Goal: Task Accomplishment & Management: Complete application form

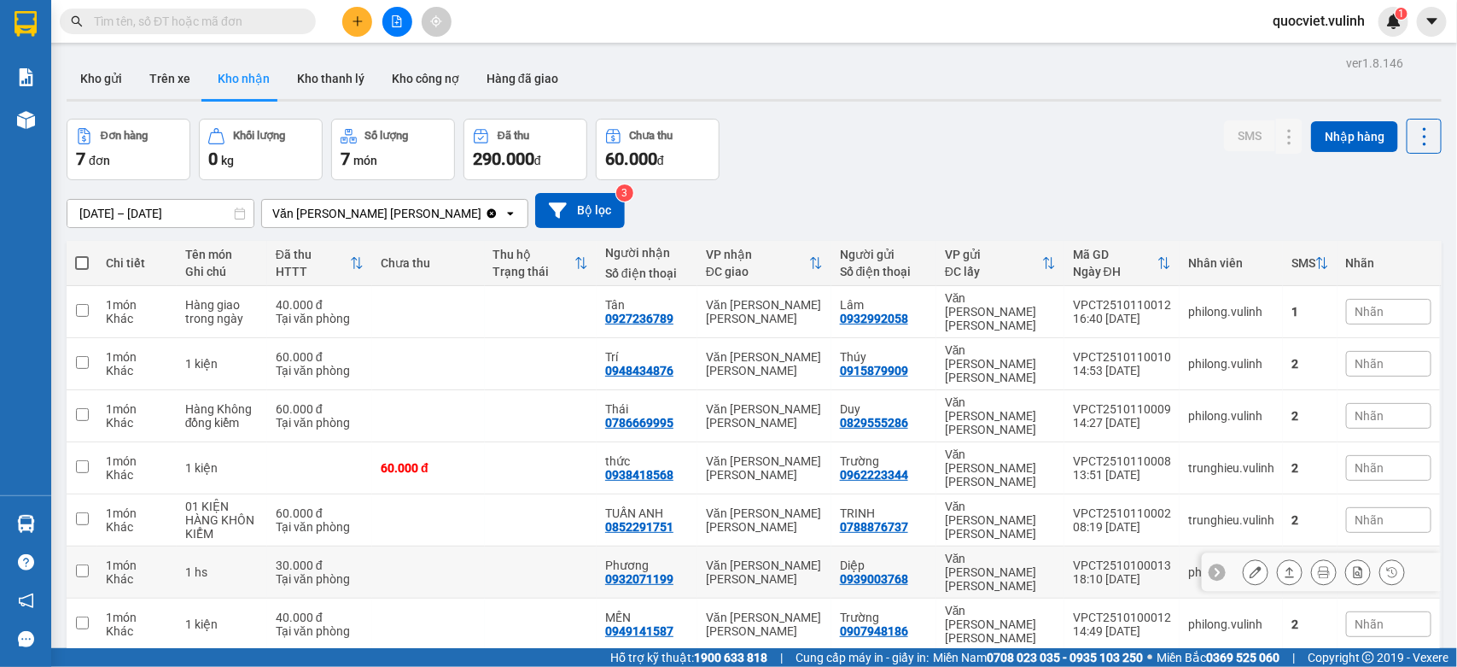
scroll to position [79, 0]
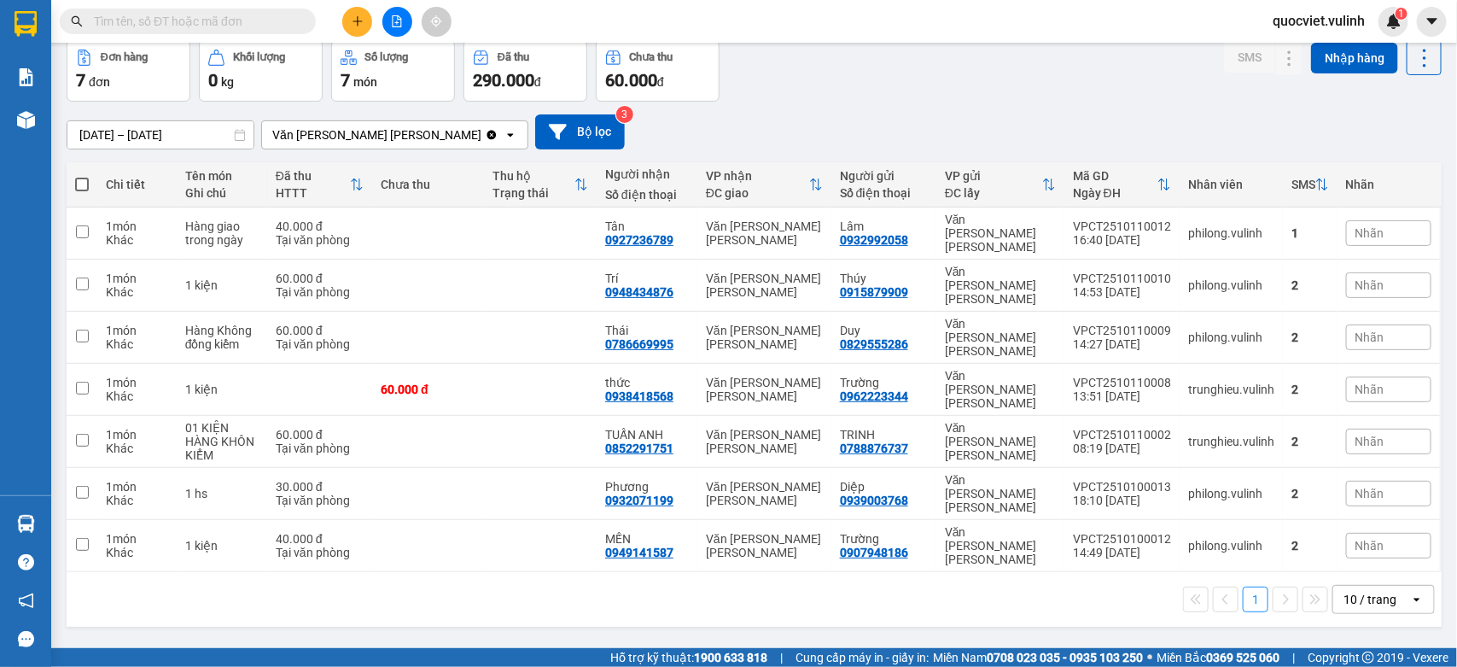
click at [1363, 572] on div "1 10 / trang open" at bounding box center [754, 599] width 1375 height 55
click at [1357, 591] on div "10 / trang" at bounding box center [1369, 599] width 53 height 17
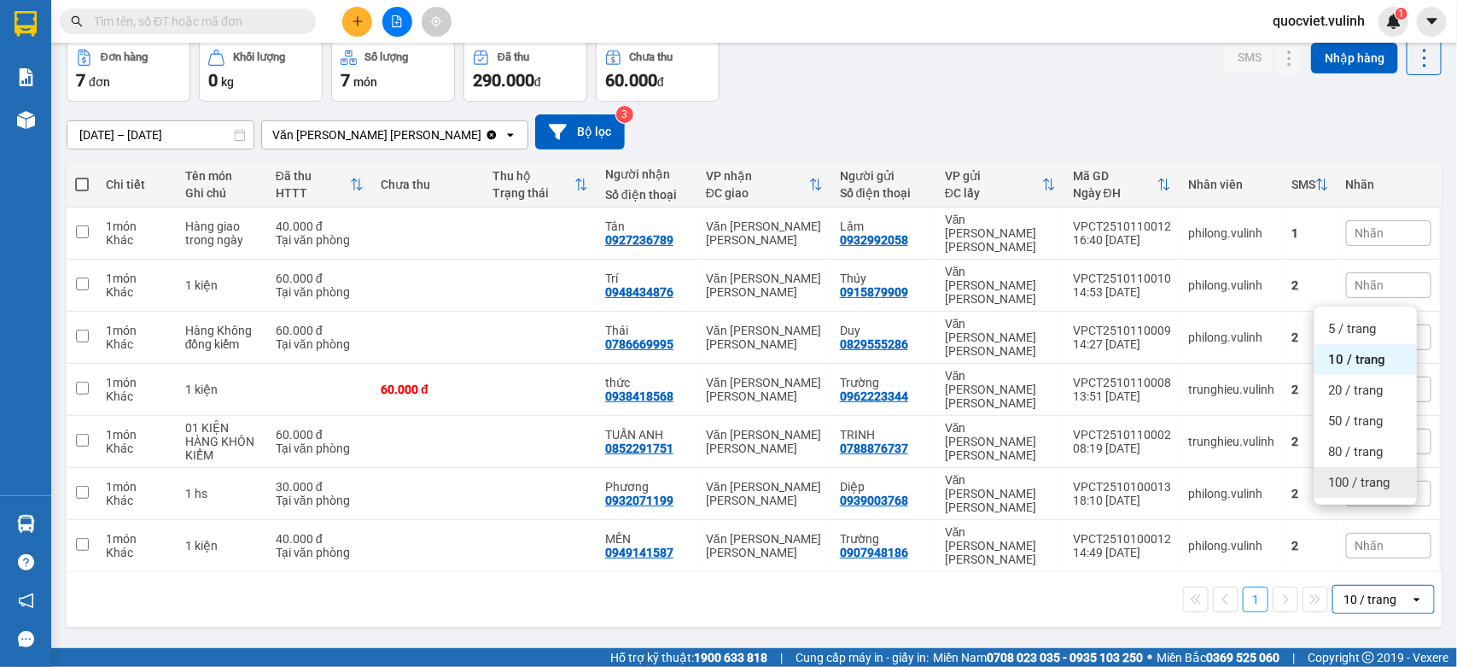
click at [1345, 486] on span "100 / trang" at bounding box center [1358, 482] width 61 height 17
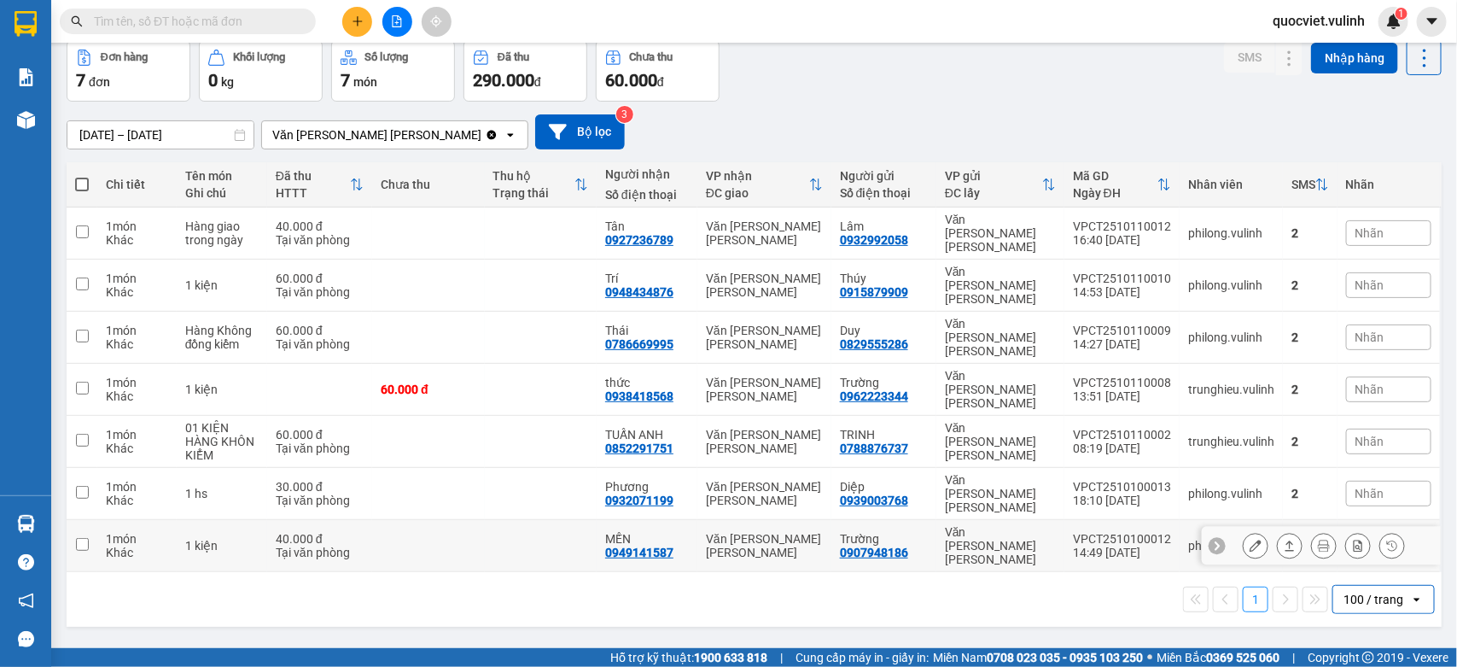
scroll to position [0, 0]
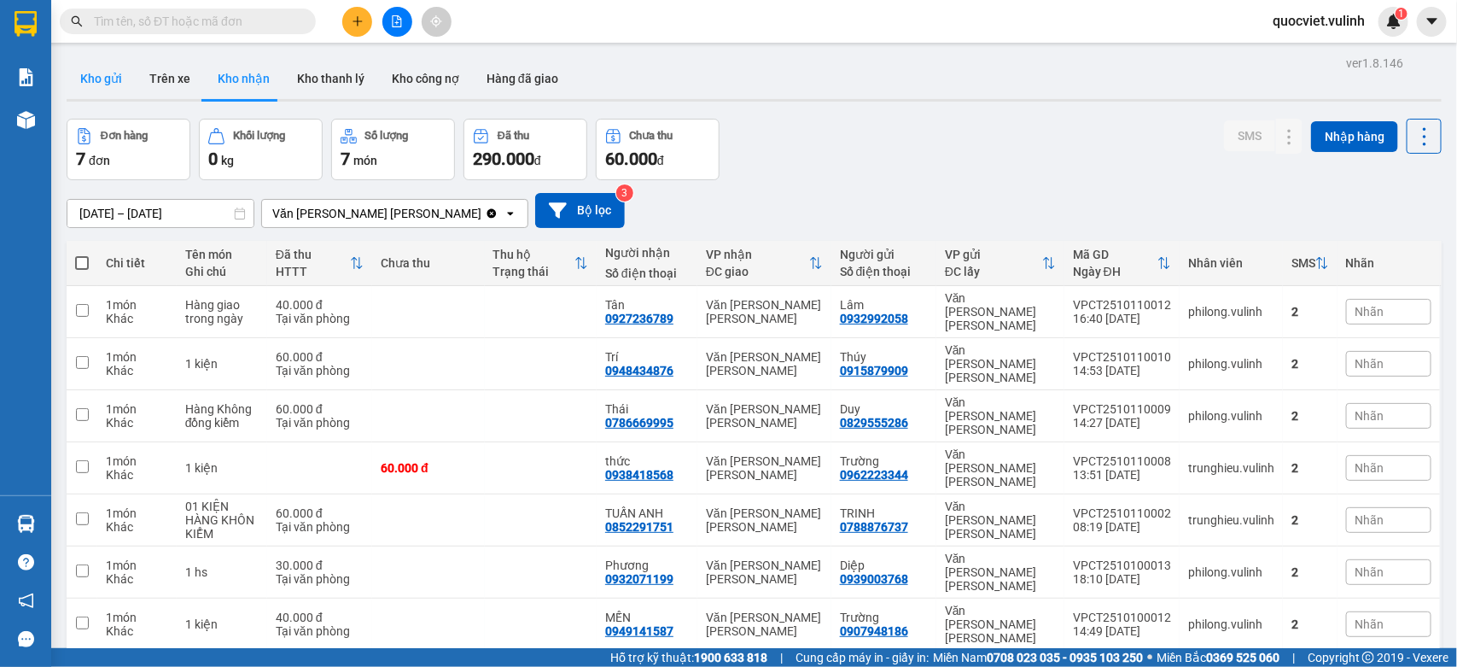
click at [102, 64] on button "Kho gửi" at bounding box center [101, 78] width 69 height 41
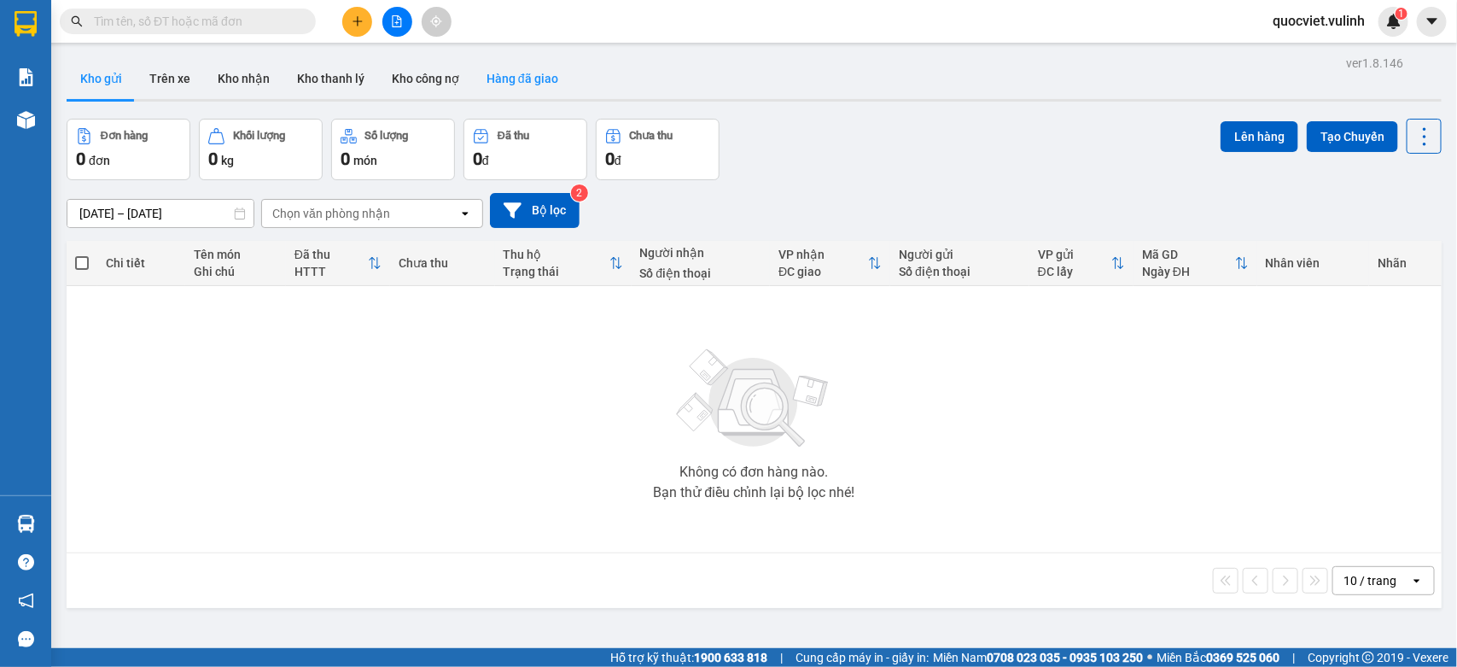
click at [502, 71] on button "Hàng đã giao" at bounding box center [522, 78] width 99 height 41
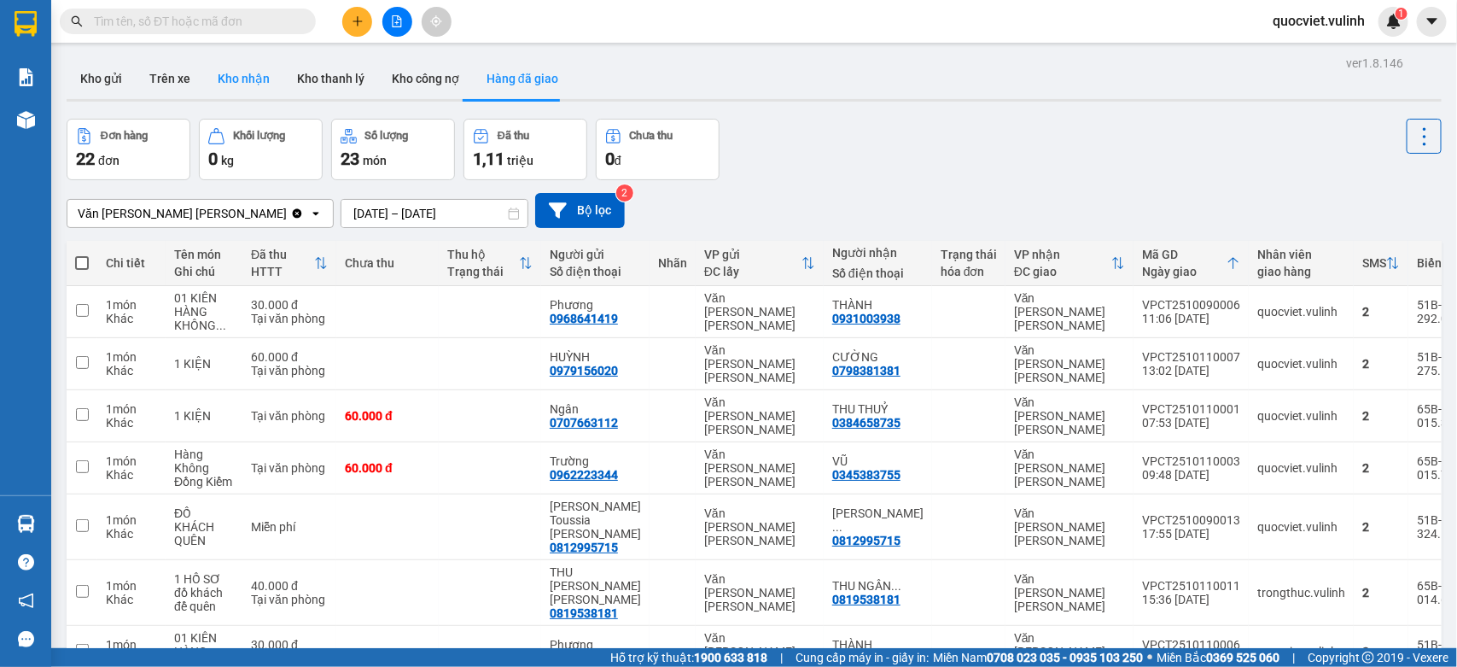
click at [243, 73] on button "Kho nhận" at bounding box center [243, 78] width 79 height 41
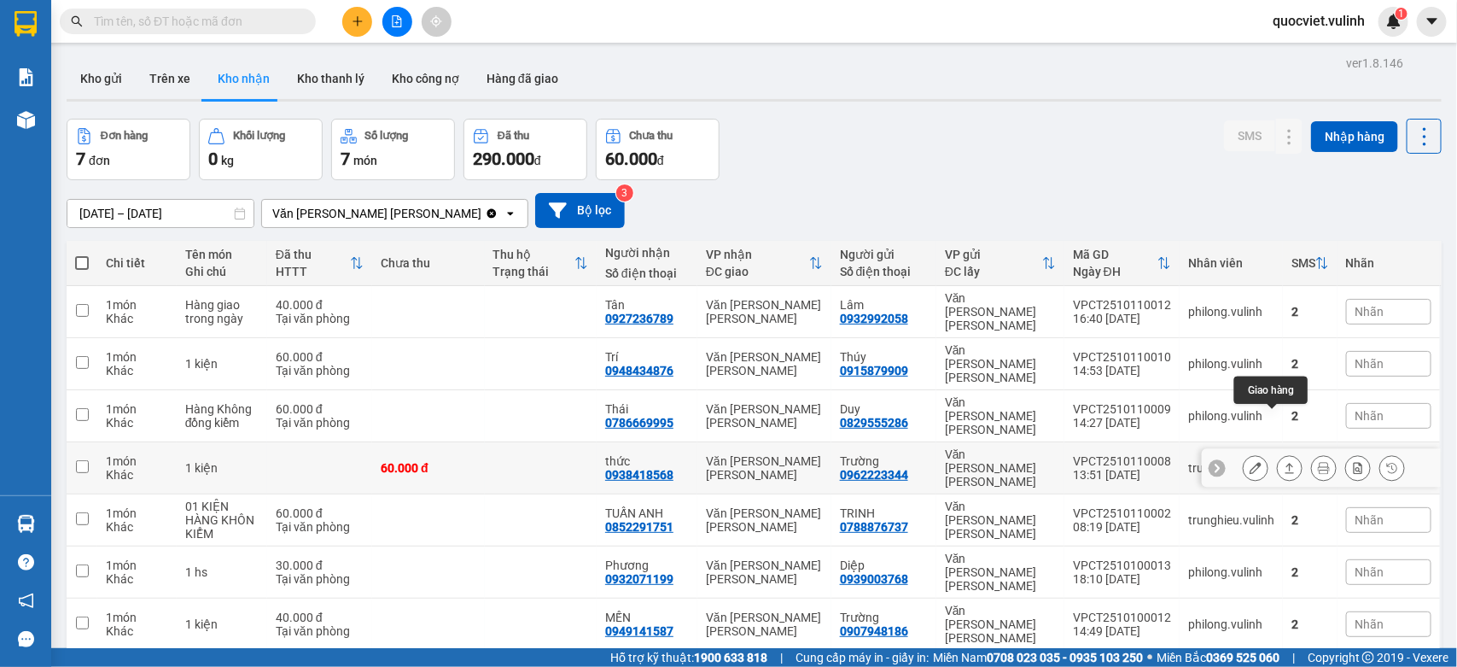
click at [1284, 462] on icon at bounding box center [1290, 468] width 12 height 12
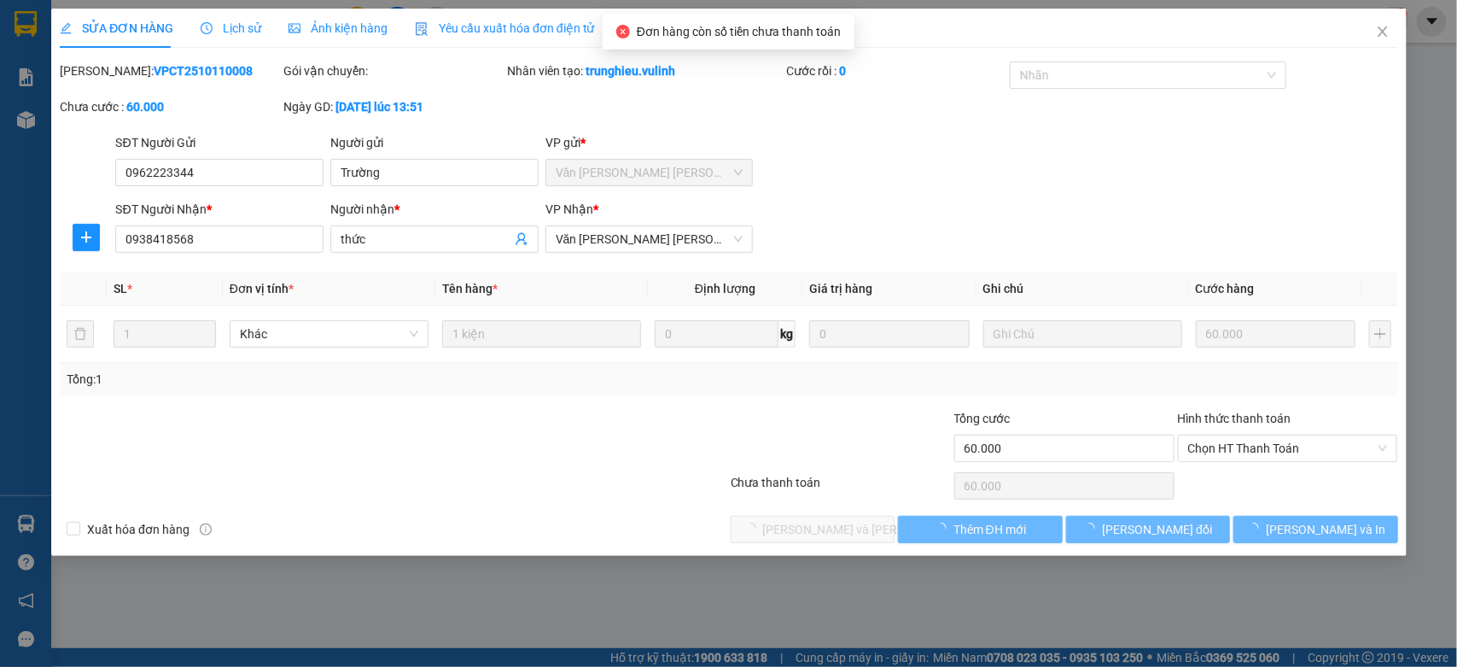
type input "0962223344"
type input "Trường"
type input "0938418568"
type input "thức"
type input "60.000"
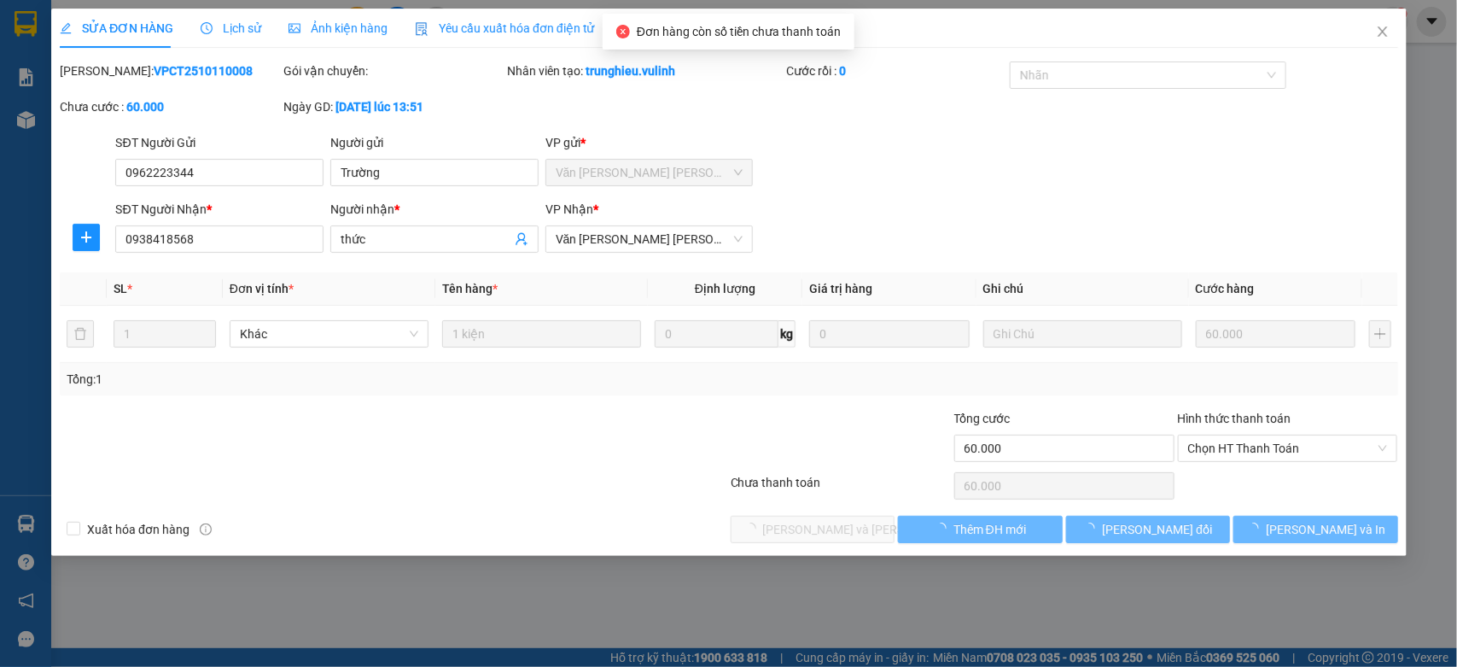
type input "60.000"
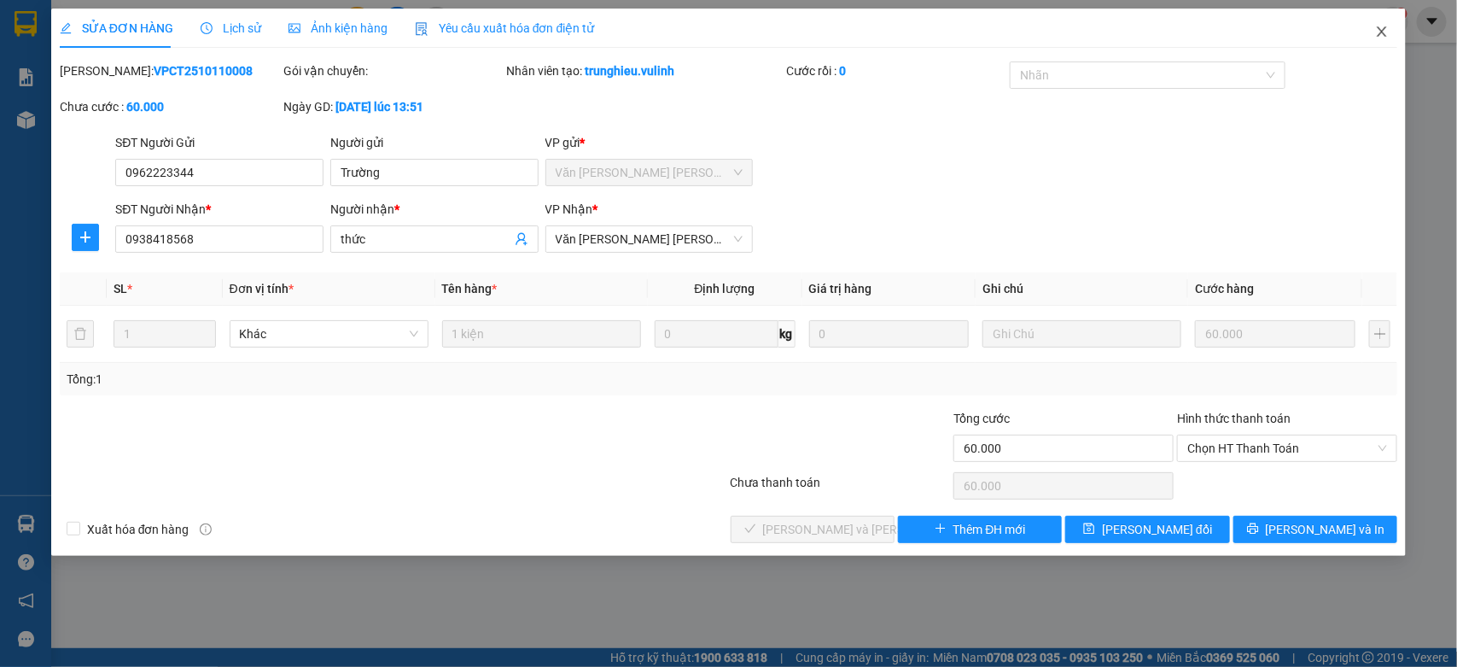
click at [1380, 36] on icon "close" at bounding box center [1382, 32] width 14 height 14
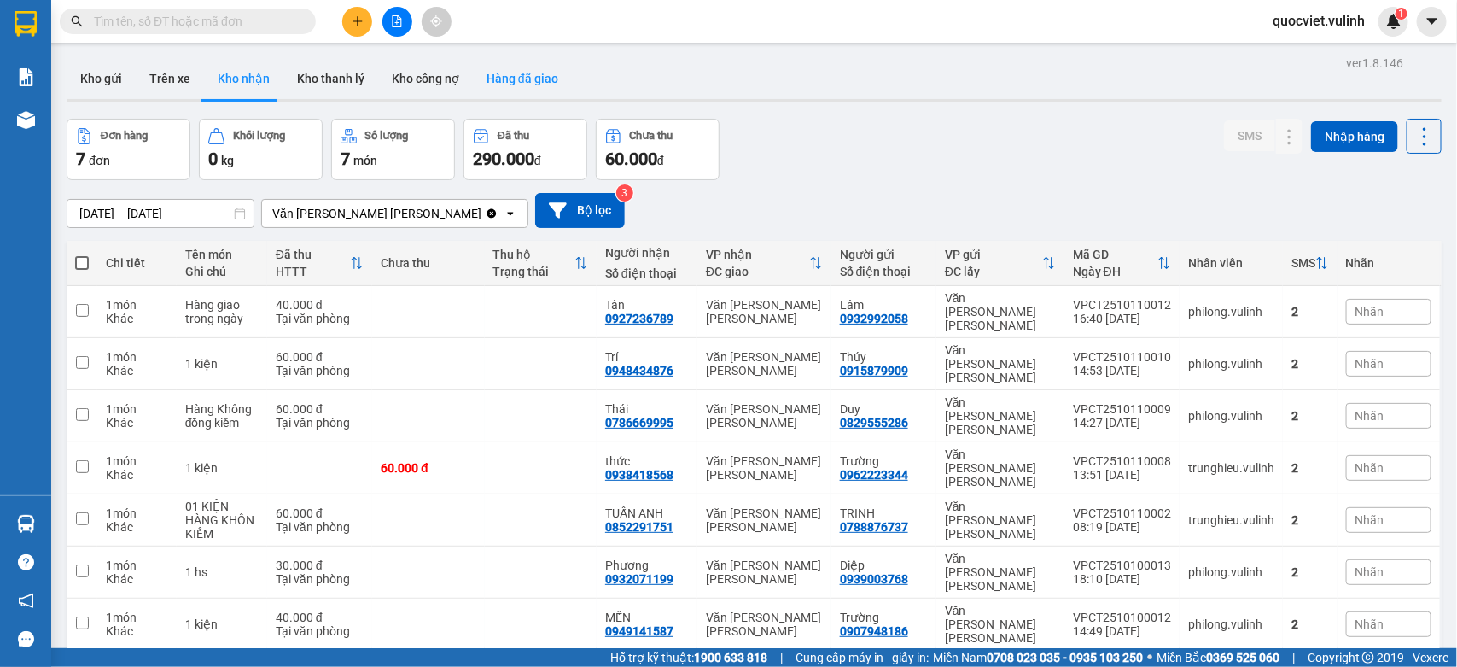
click at [509, 83] on button "Hàng đã giao" at bounding box center [522, 78] width 99 height 41
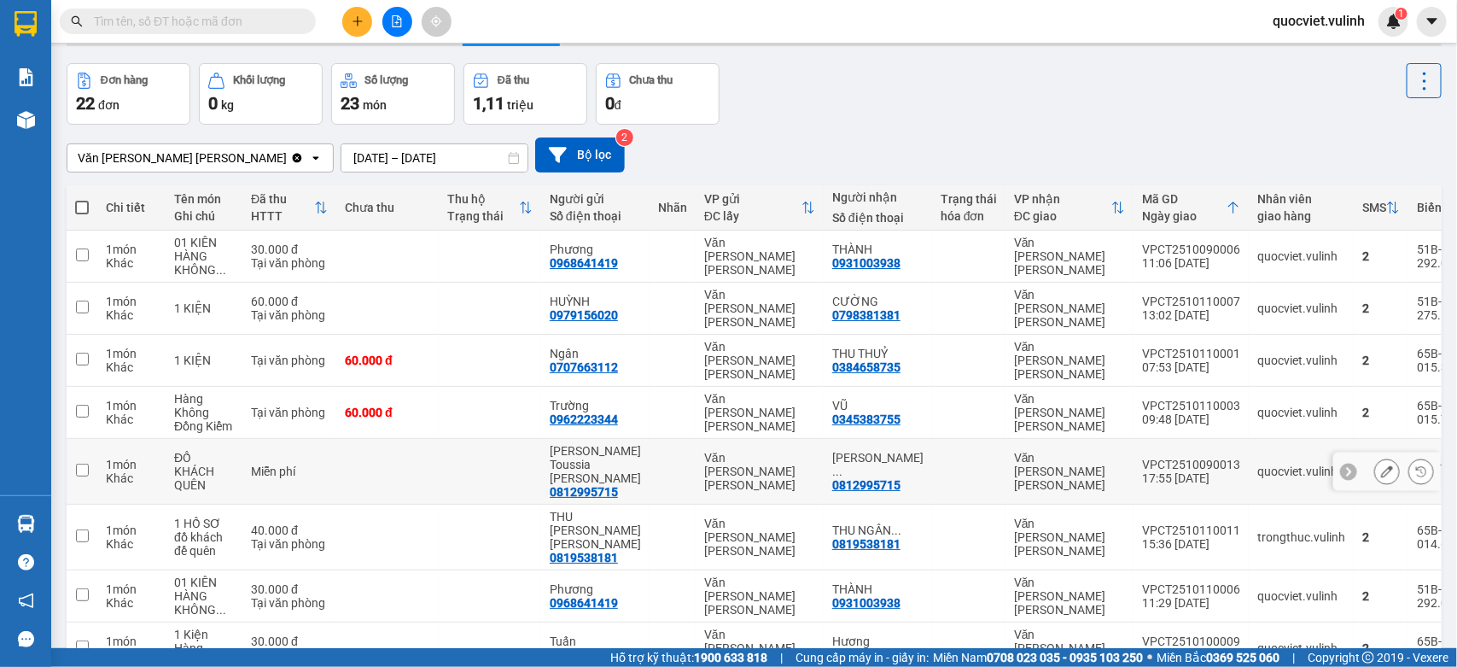
scroll to position [197, 0]
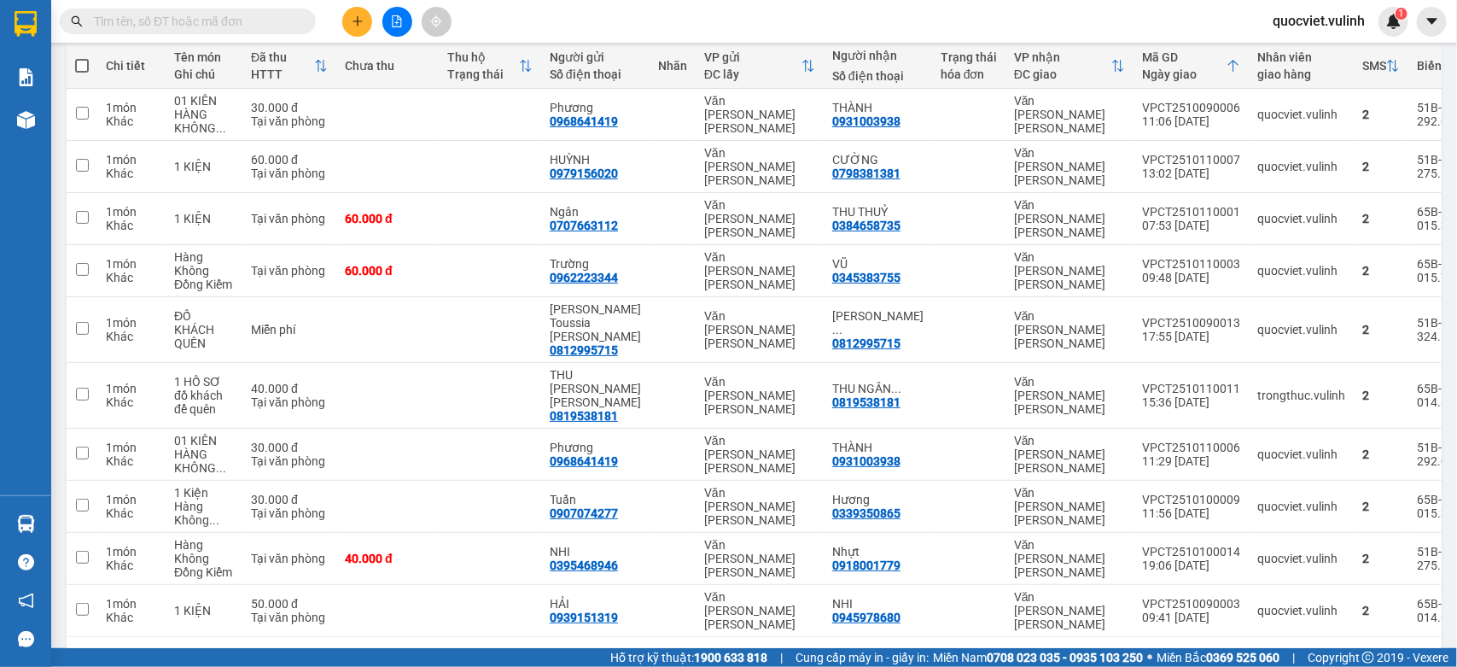
click at [1367, 655] on div "10 / trang" at bounding box center [1369, 663] width 53 height 17
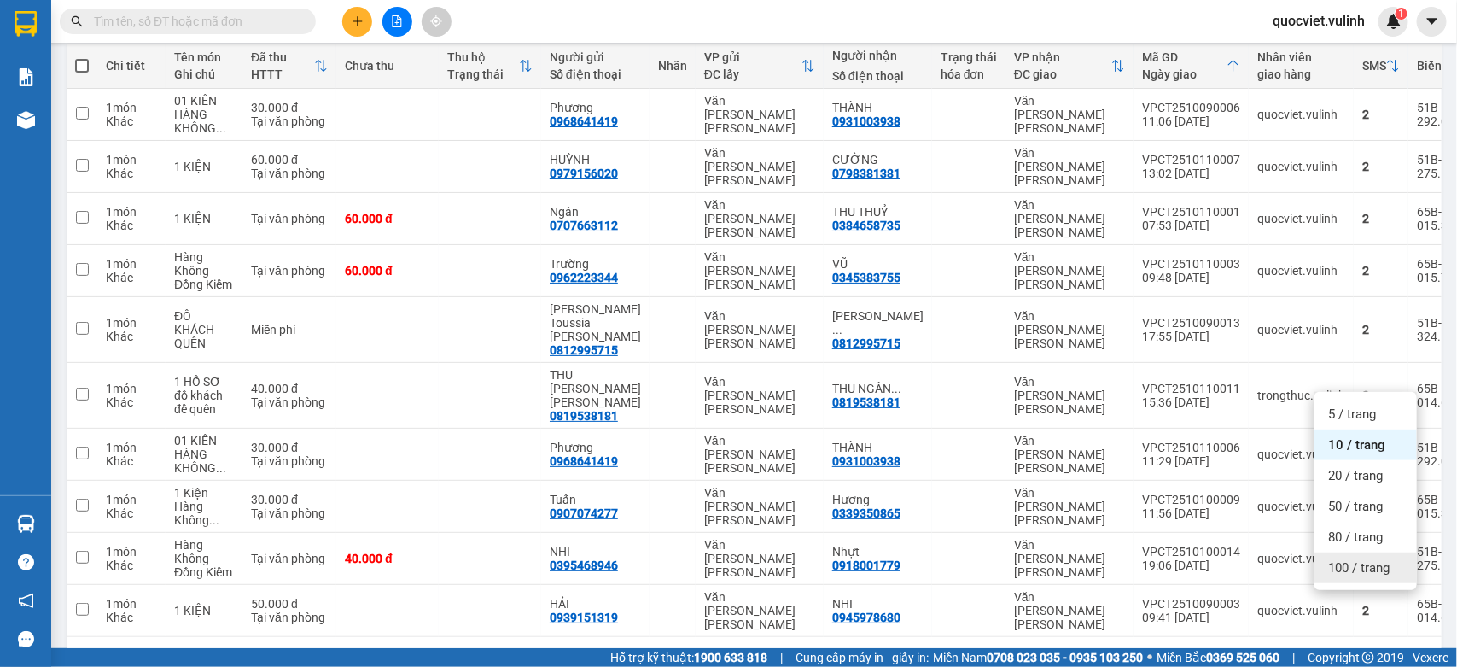
click at [1364, 559] on span "100 / trang" at bounding box center [1358, 567] width 61 height 17
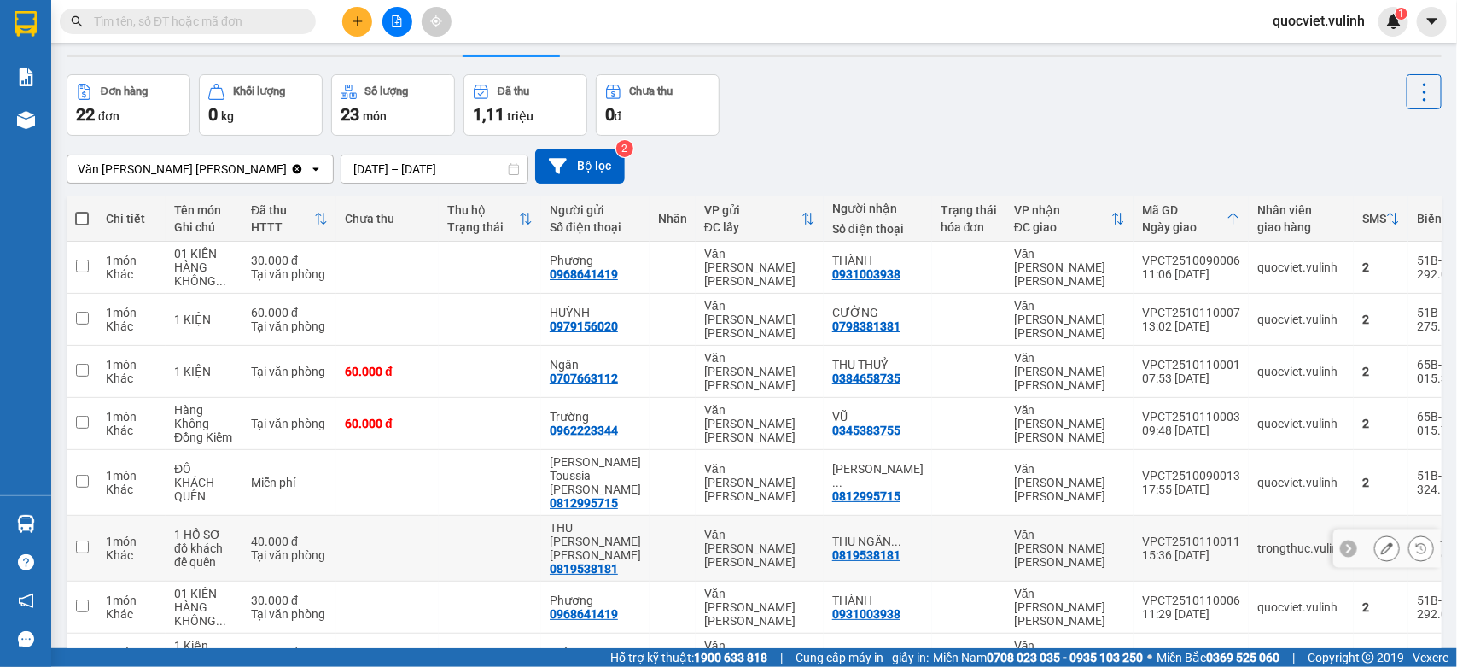
scroll to position [0, 0]
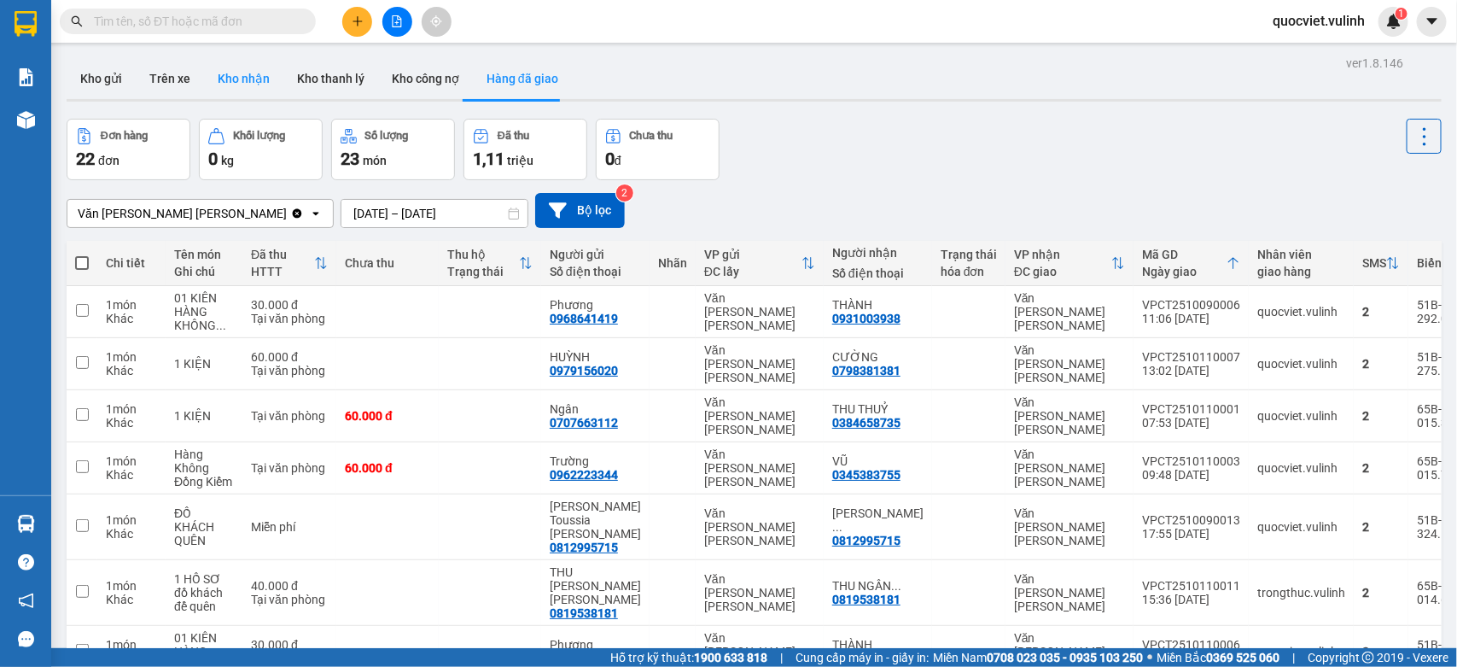
click at [207, 82] on button "Kho nhận" at bounding box center [243, 78] width 79 height 41
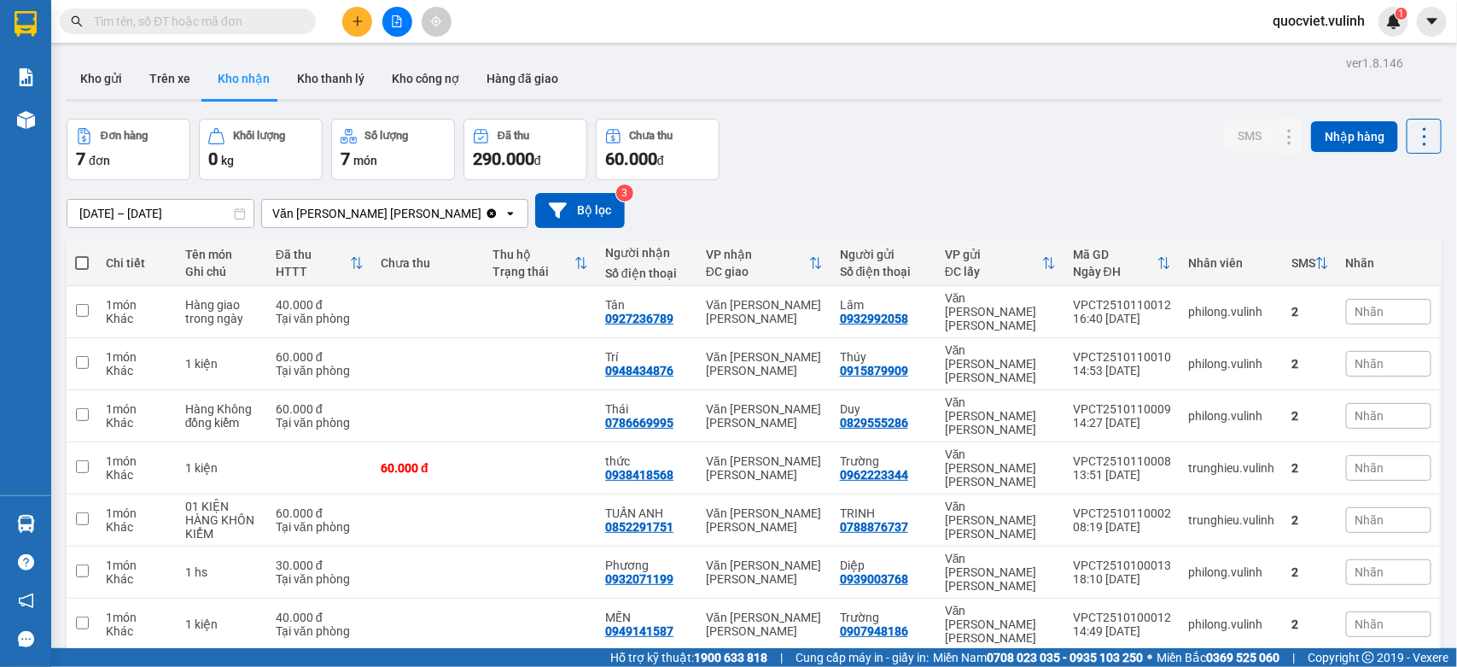
click at [126, 212] on input "[DATE] – [DATE]" at bounding box center [160, 213] width 186 height 27
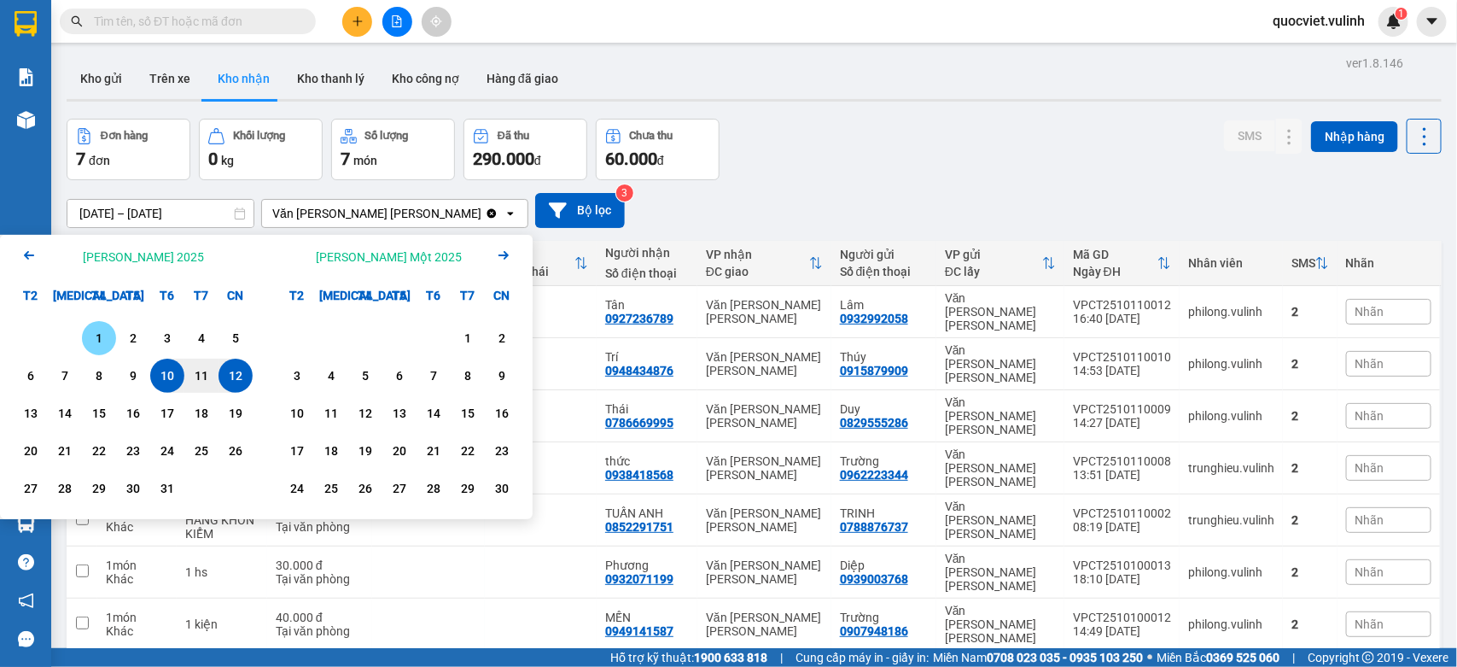
click at [88, 331] on div "1" at bounding box center [99, 338] width 24 height 20
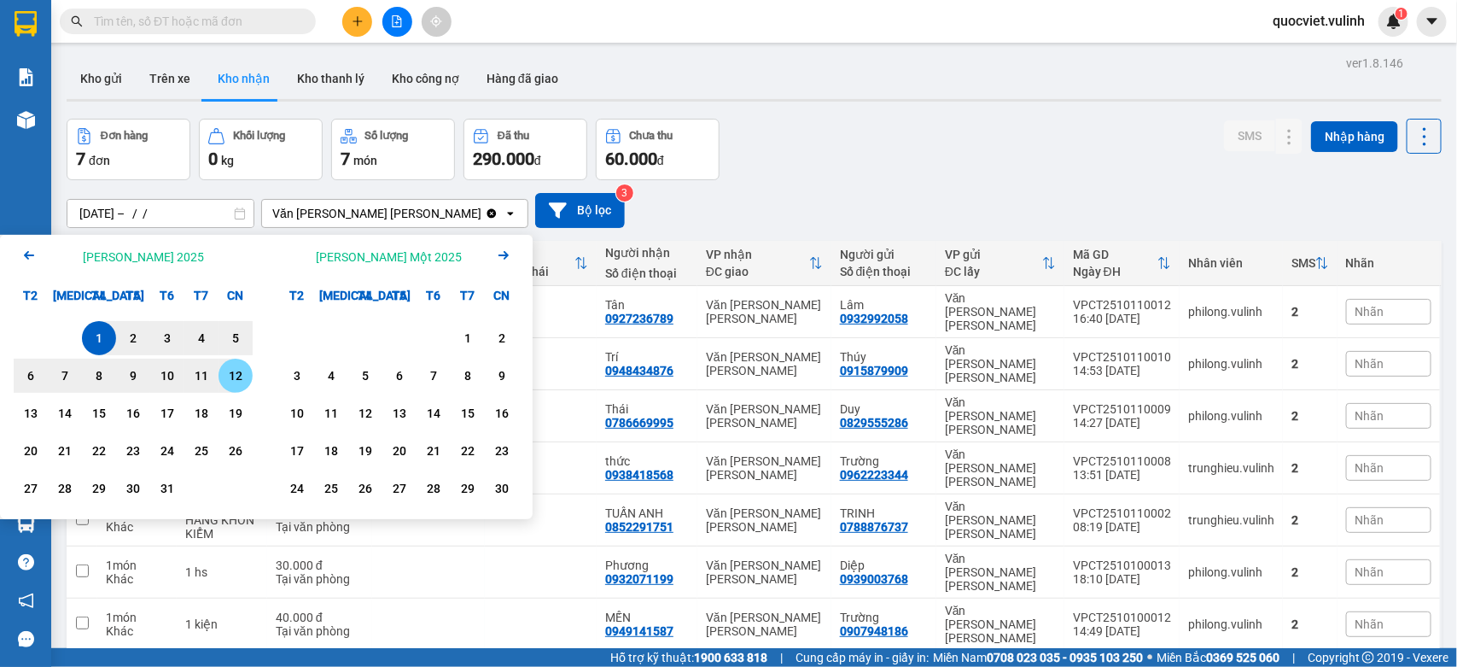
click at [236, 376] on div "12" at bounding box center [236, 375] width 24 height 20
type input "[DATE] – [DATE]"
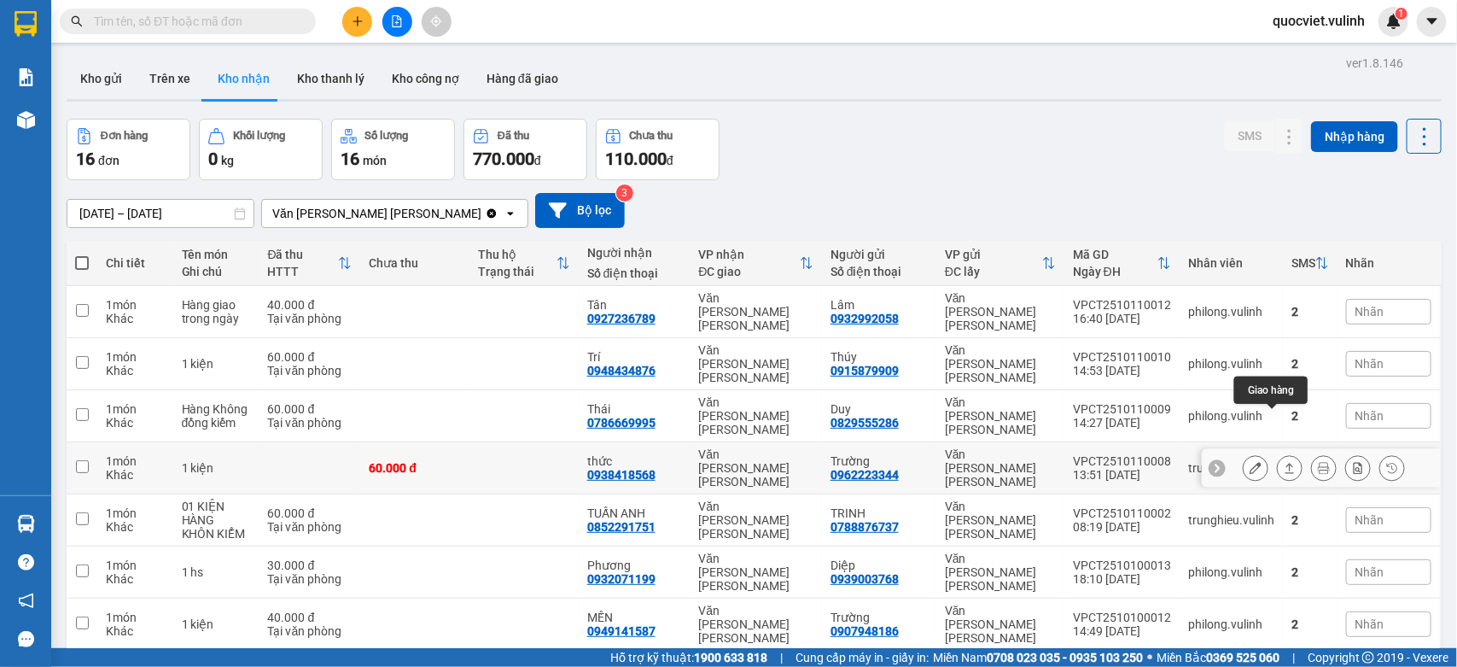
click at [1284, 462] on icon at bounding box center [1290, 468] width 12 height 12
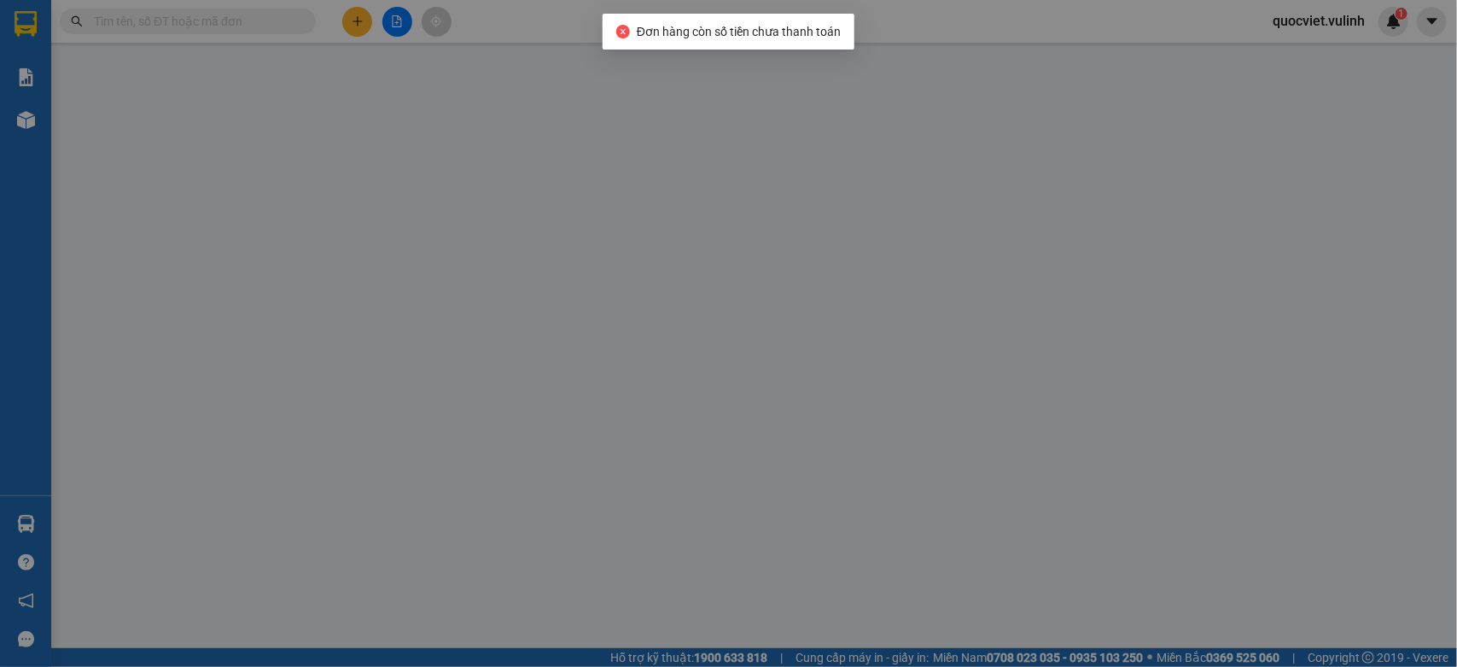
type input "0962223344"
type input "Trường"
type input "0938418568"
type input "thức"
type input "60.000"
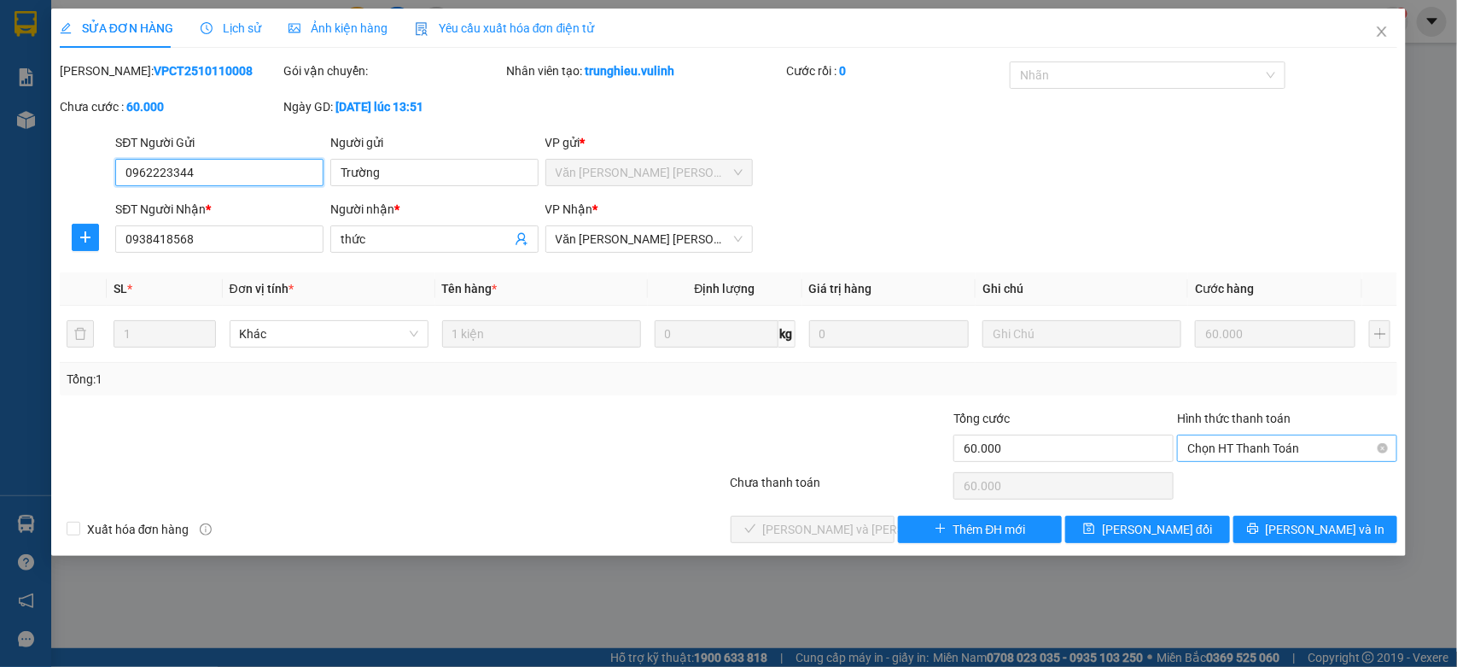
click at [1235, 445] on span "Chọn HT Thanh Toán" at bounding box center [1287, 448] width 200 height 26
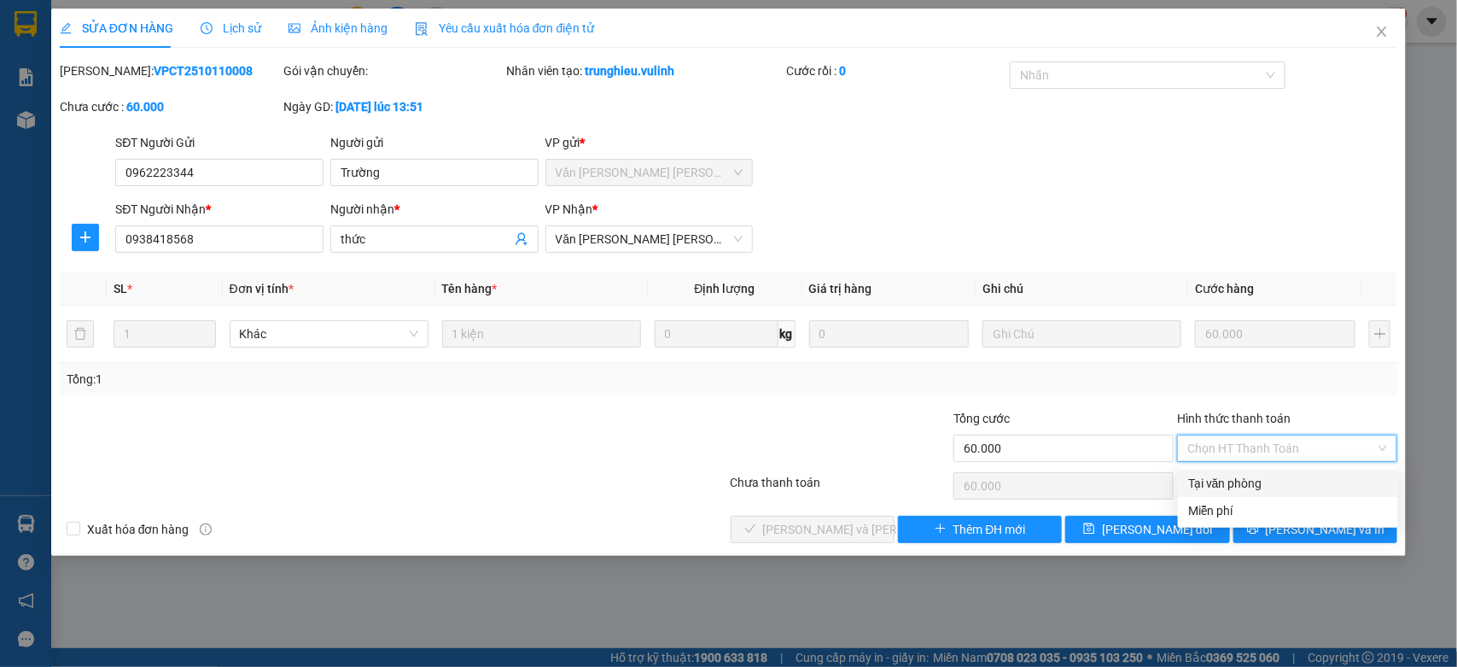
click at [1214, 479] on div "Tại văn phòng" at bounding box center [1288, 483] width 200 height 19
type input "0"
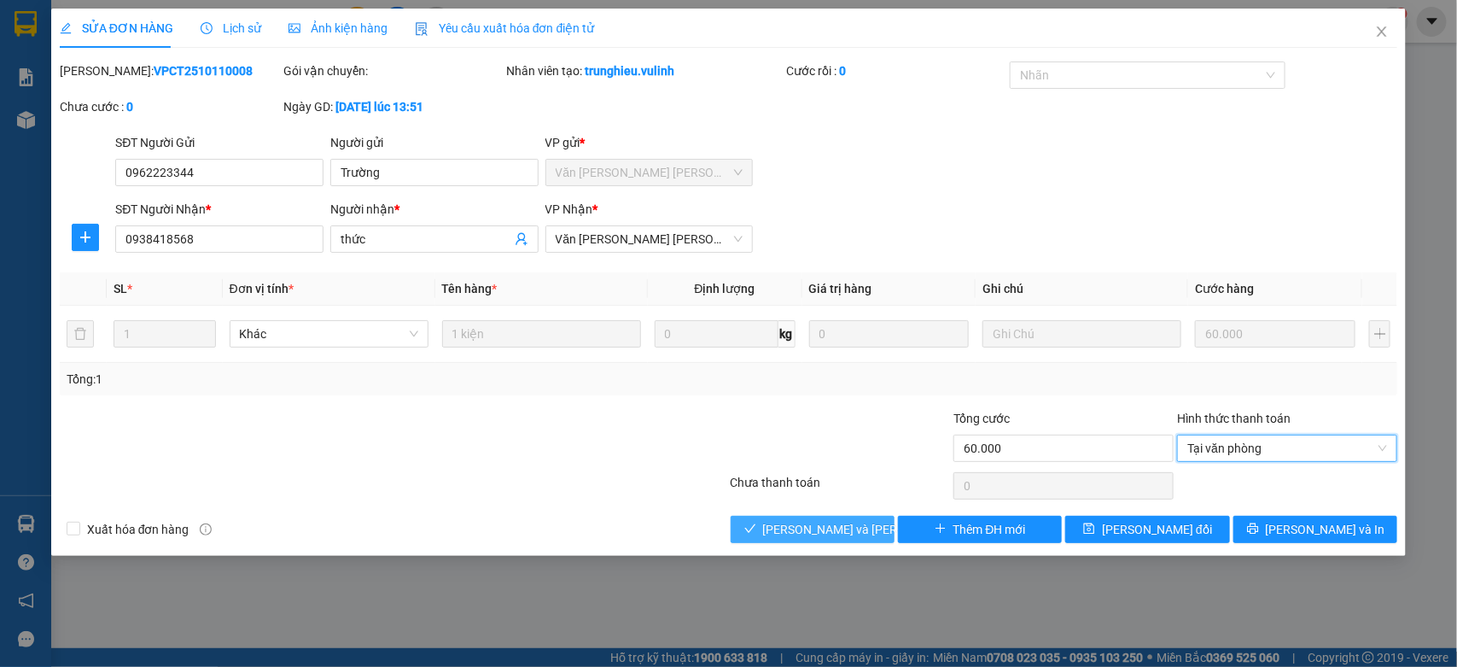
click at [820, 525] on span "[PERSON_NAME] và [PERSON_NAME] hàng" at bounding box center [878, 529] width 230 height 19
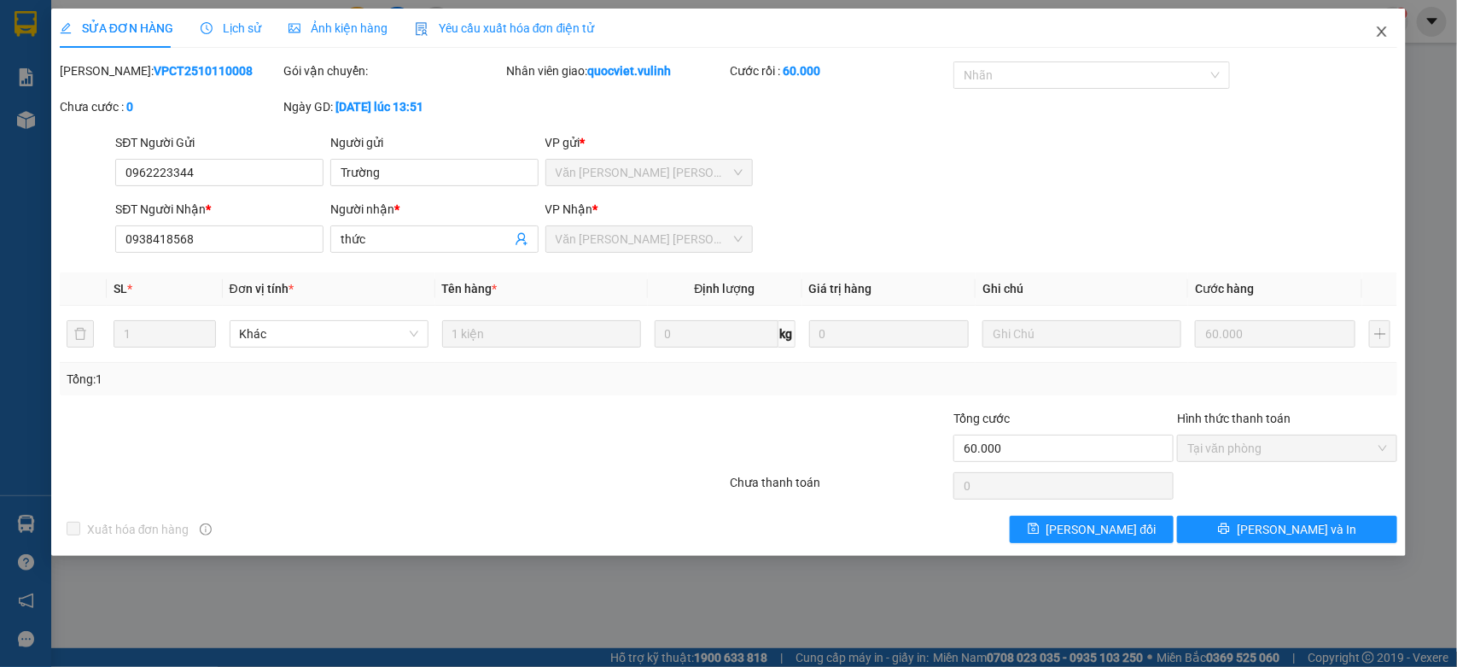
click at [1383, 31] on icon "close" at bounding box center [1381, 31] width 9 height 10
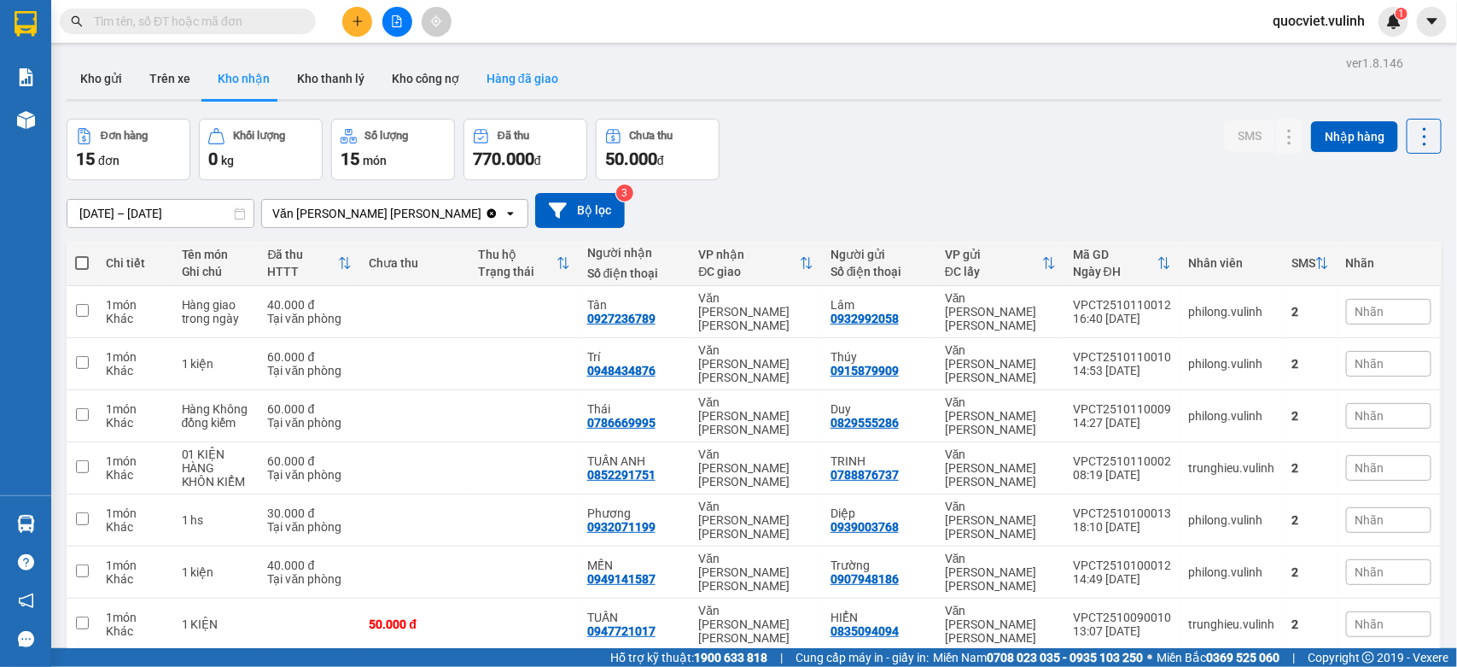
click at [529, 84] on button "Hàng đã giao" at bounding box center [522, 78] width 99 height 41
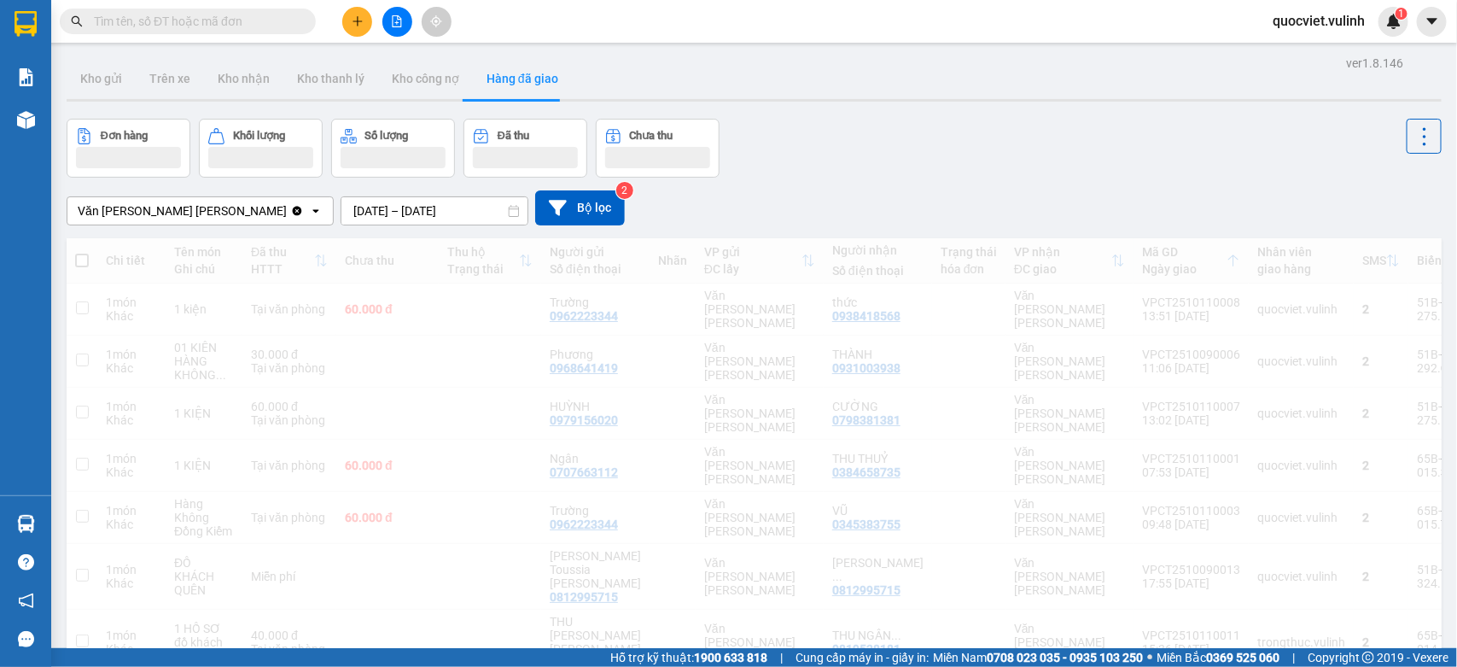
click at [341, 211] on input "[DATE] – [DATE]" at bounding box center [434, 210] width 186 height 27
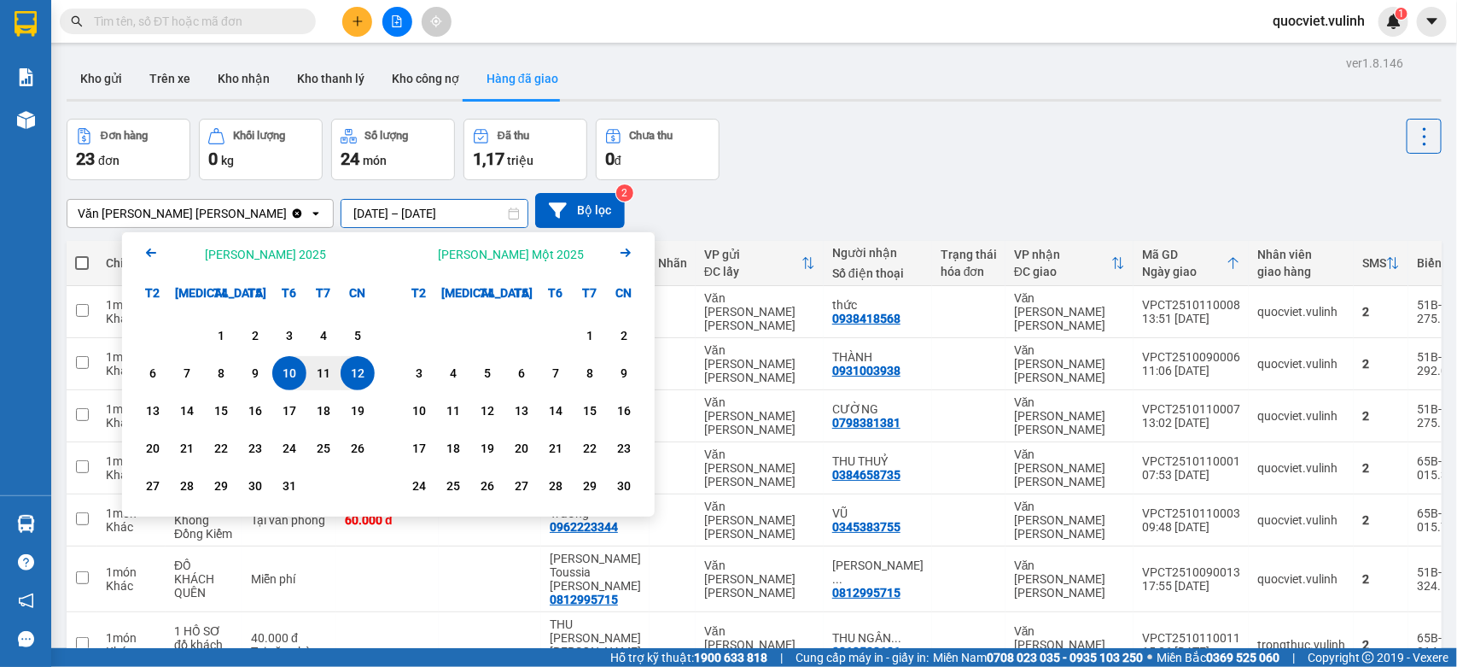
click at [352, 374] on div "12" at bounding box center [358, 373] width 24 height 20
type input "[DATE] – [DATE]"
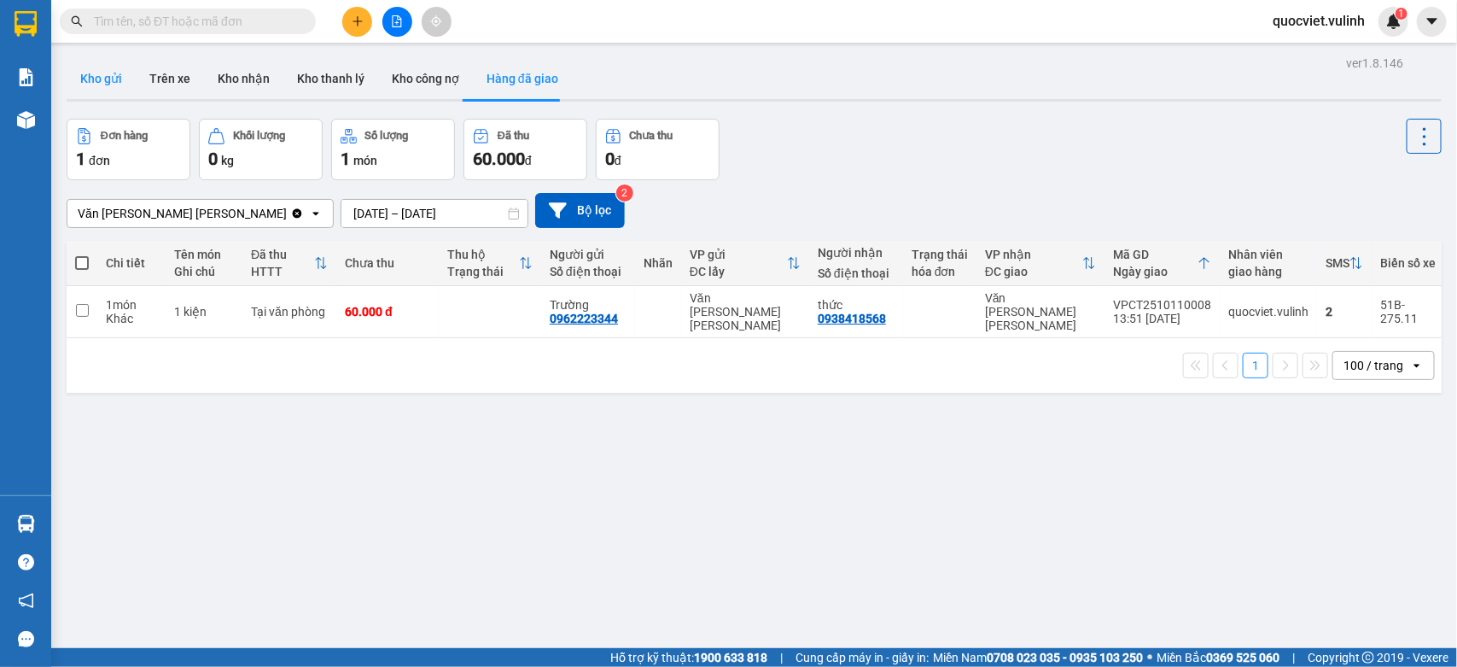
click at [99, 81] on button "Kho gửi" at bounding box center [101, 78] width 69 height 41
